Goal: Register for event/course

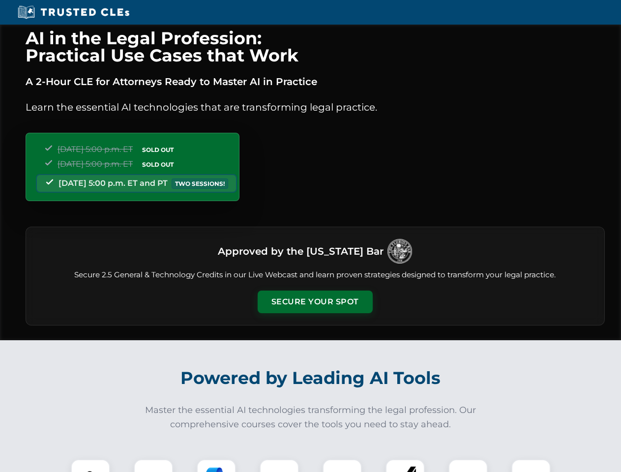
click at [315, 302] on button "Secure Your Spot" at bounding box center [315, 302] width 115 height 23
click at [91, 466] on img at bounding box center [90, 479] width 29 height 29
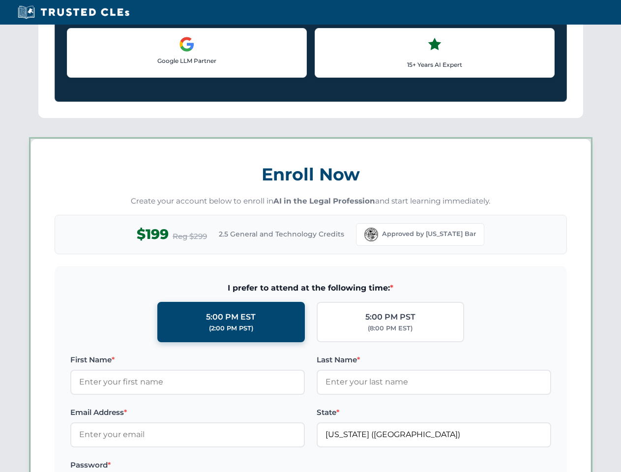
click at [279, 466] on label "Password *" at bounding box center [187, 466] width 235 height 12
